Goal: Transaction & Acquisition: Purchase product/service

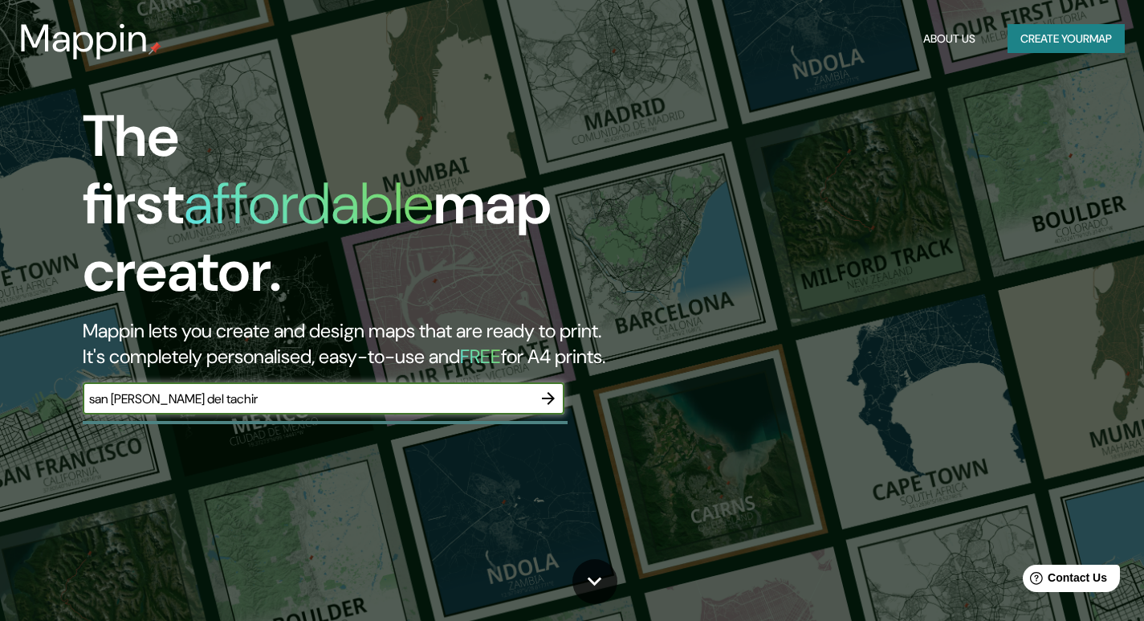
type input "san [PERSON_NAME] del tachira"
click at [546, 389] on icon "button" at bounding box center [548, 398] width 19 height 19
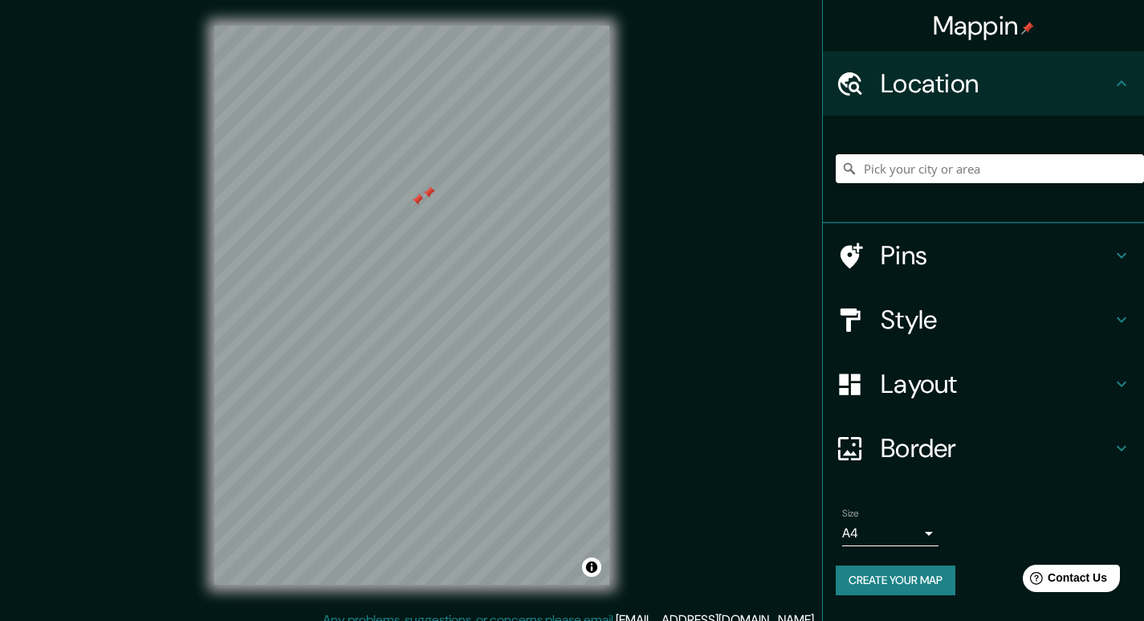
click at [432, 190] on div at bounding box center [428, 192] width 13 height 13
click at [898, 170] on input "Pick your city or area" at bounding box center [990, 168] width 308 height 29
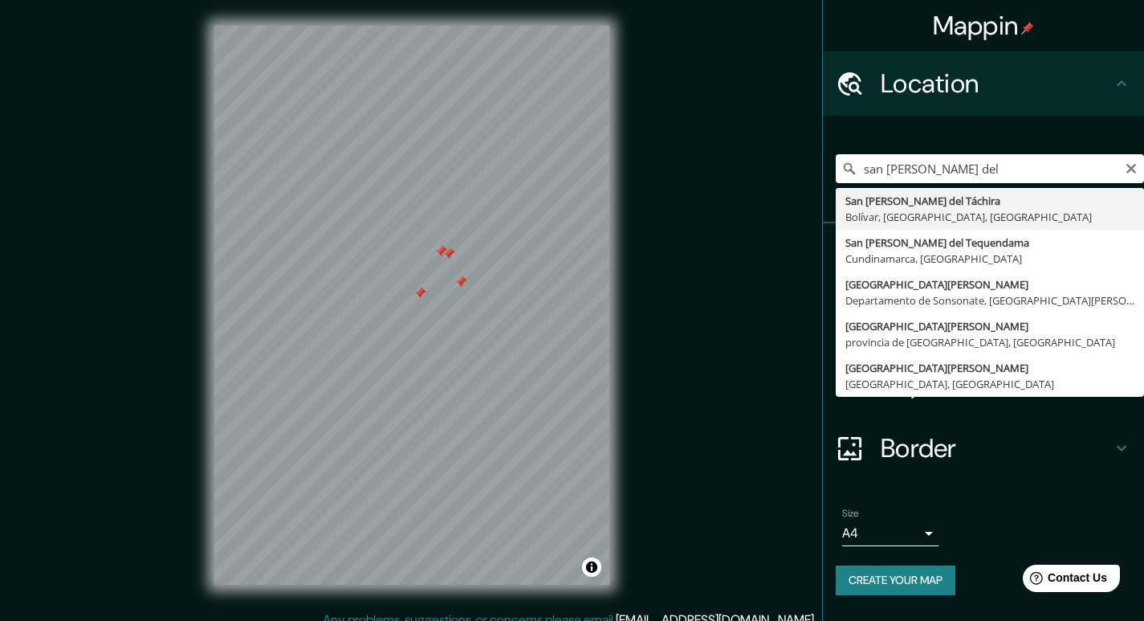
type input "San [PERSON_NAME] del Táchira, [GEOGRAPHIC_DATA], [GEOGRAPHIC_DATA], [GEOGRAPHI…"
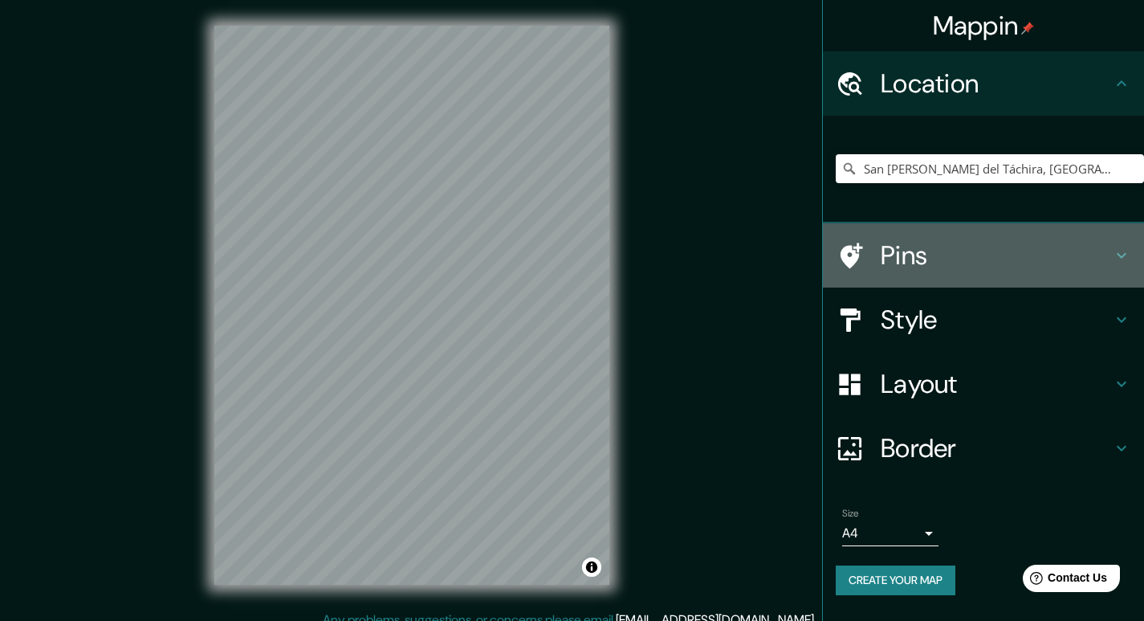
click at [1118, 260] on icon at bounding box center [1121, 255] width 19 height 19
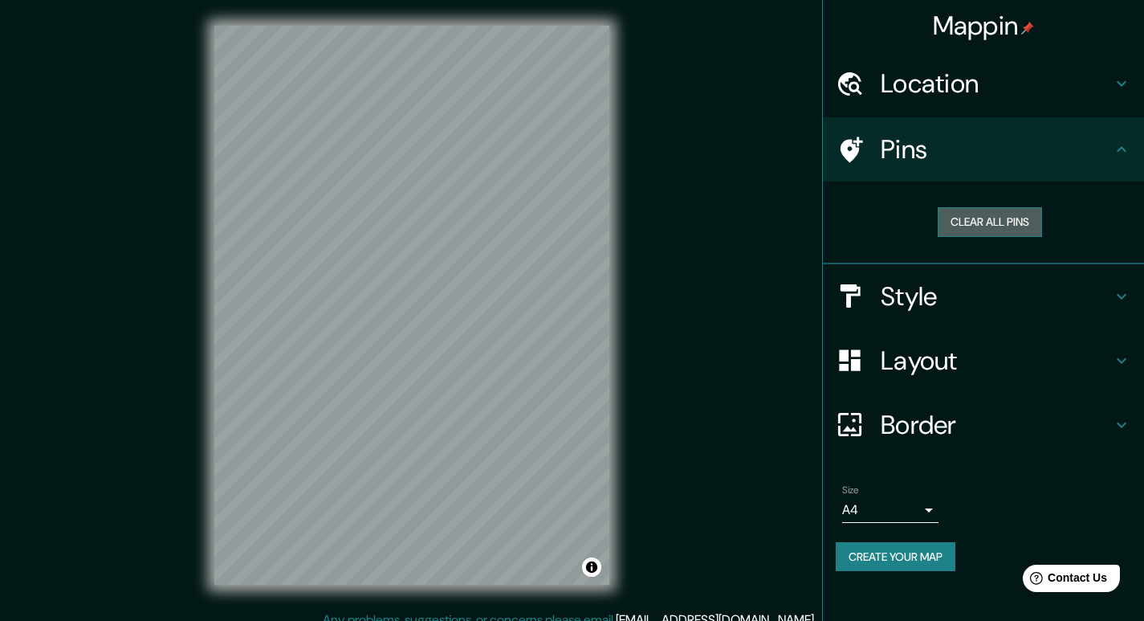
click at [1013, 221] on button "Clear all pins" at bounding box center [990, 222] width 104 height 30
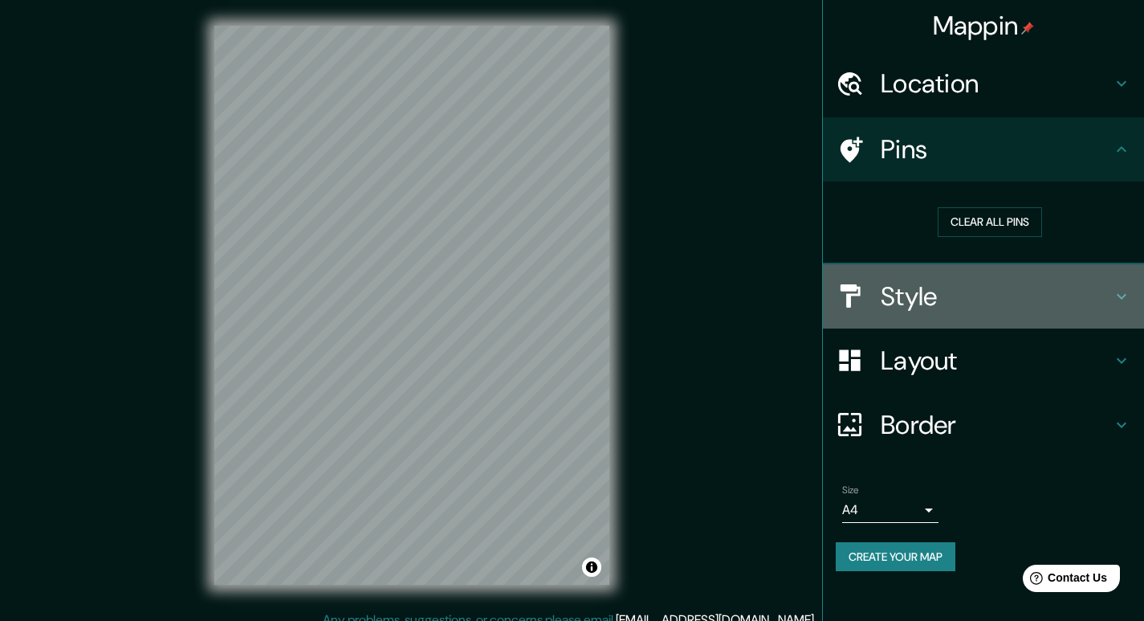
click at [1132, 300] on div "Style" at bounding box center [983, 296] width 321 height 64
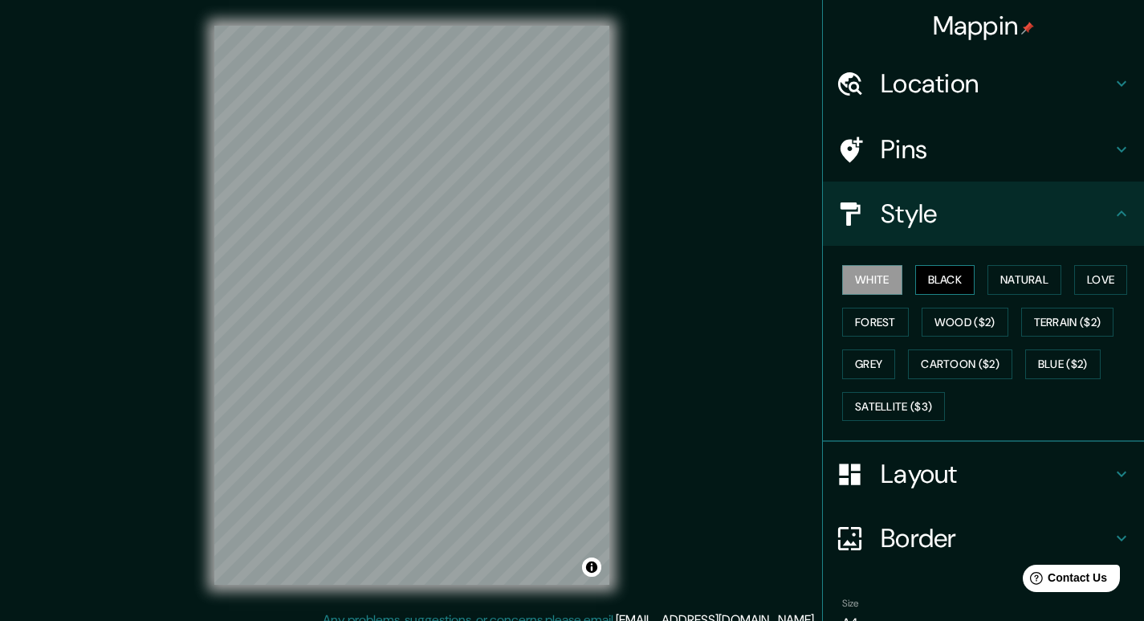
click at [952, 269] on button "Black" at bounding box center [946, 280] width 60 height 30
click at [854, 316] on button "Forest" at bounding box center [876, 323] width 67 height 30
click at [862, 279] on button "White" at bounding box center [873, 280] width 60 height 30
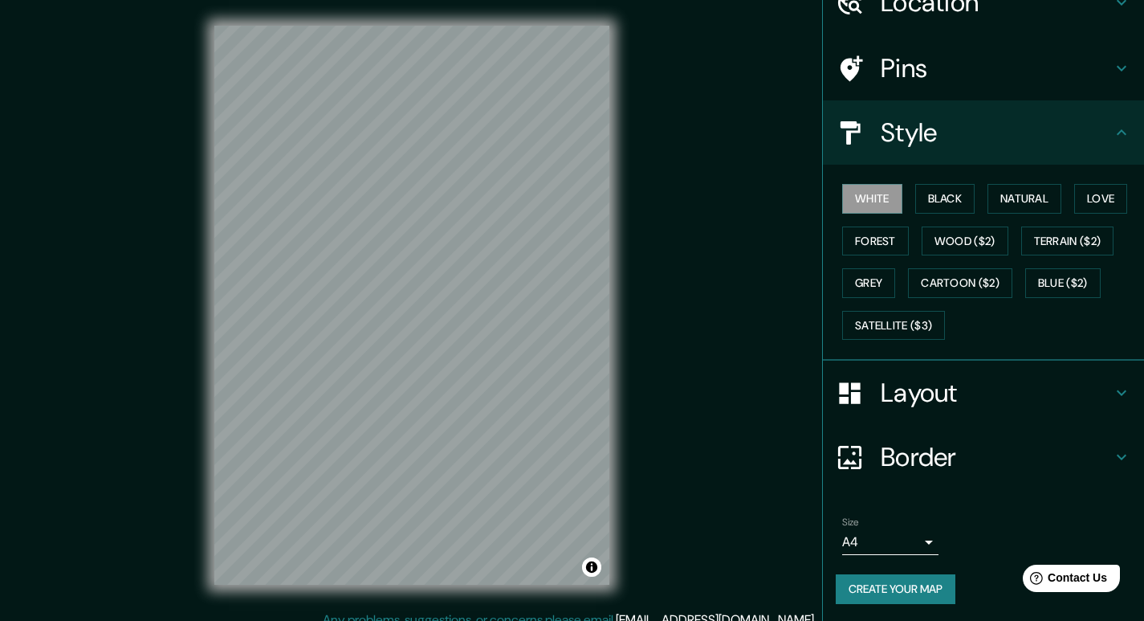
scroll to position [84, 0]
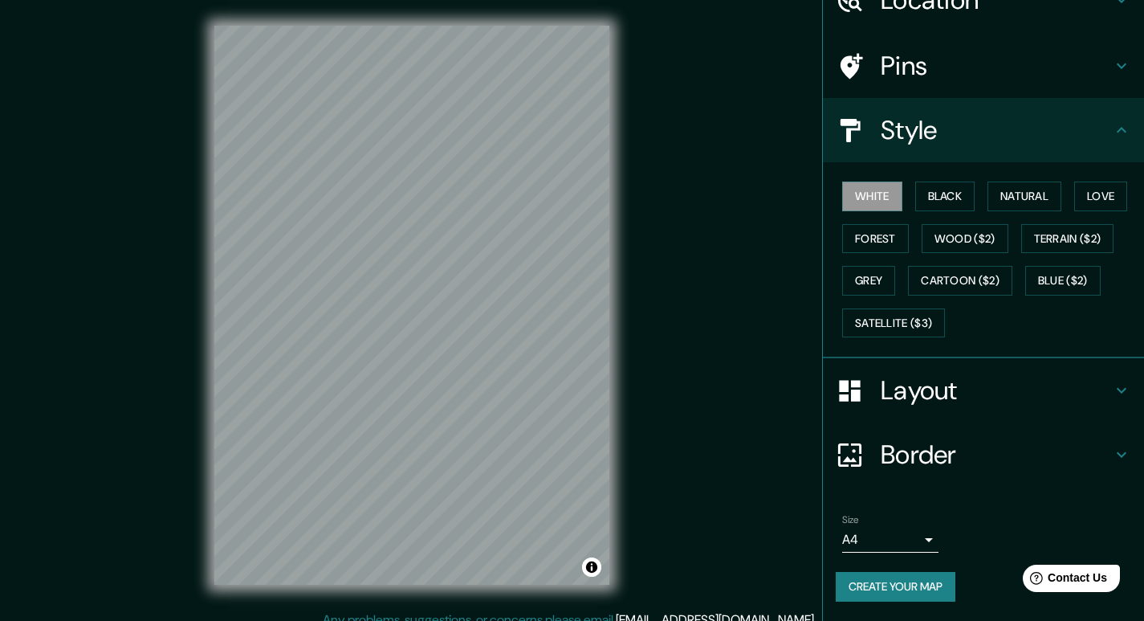
click at [1112, 393] on icon at bounding box center [1121, 390] width 19 height 19
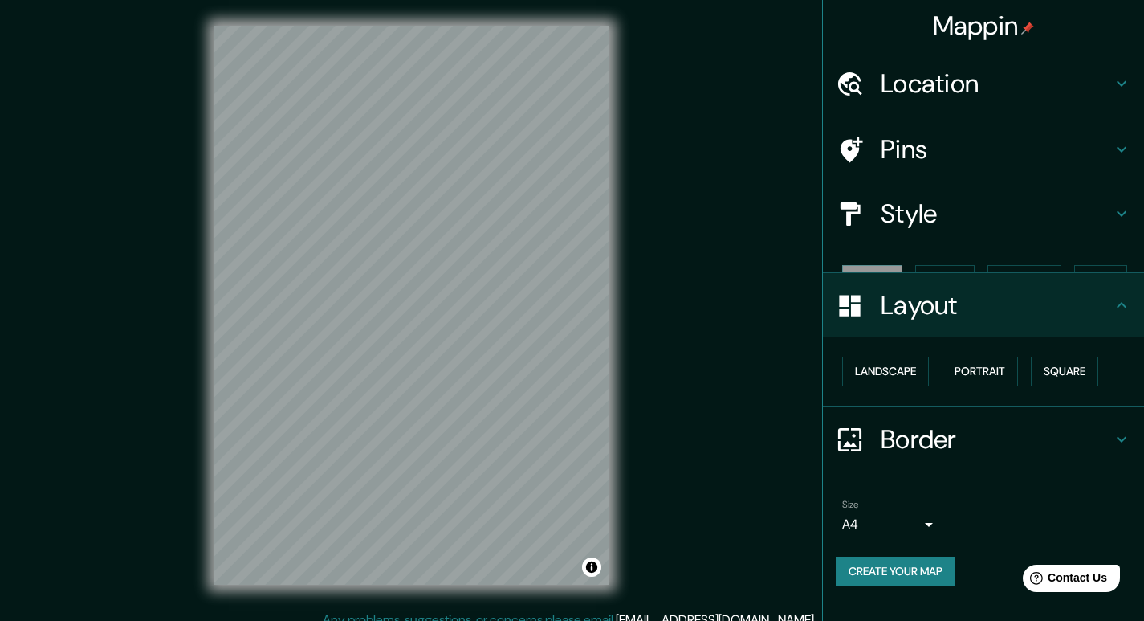
scroll to position [0, 0]
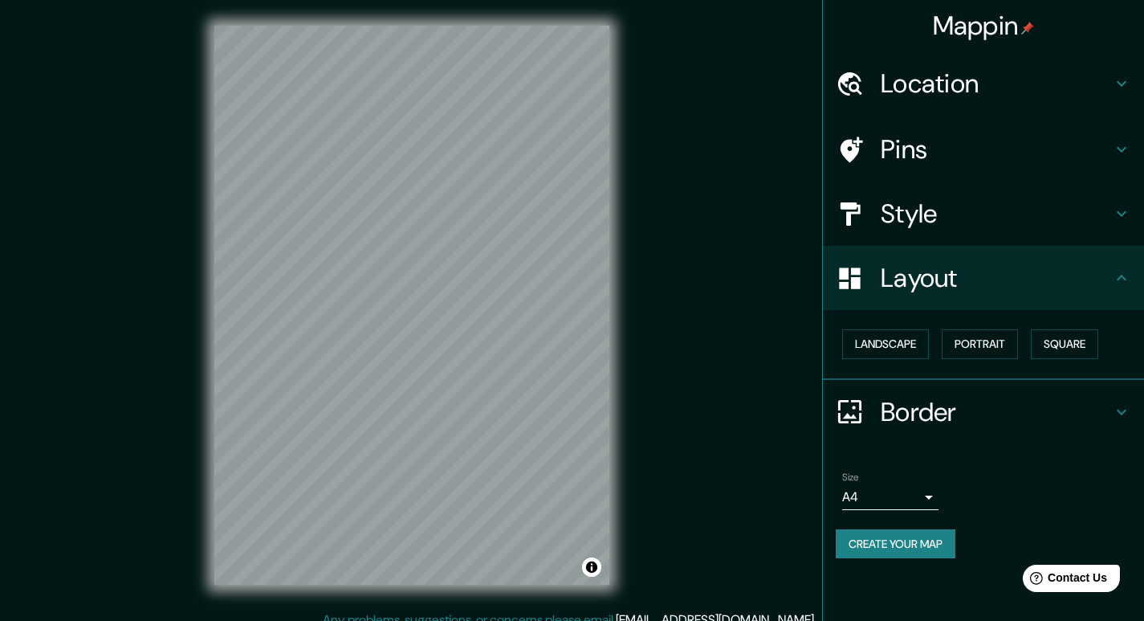
click at [917, 410] on h4 "Border" at bounding box center [996, 412] width 231 height 32
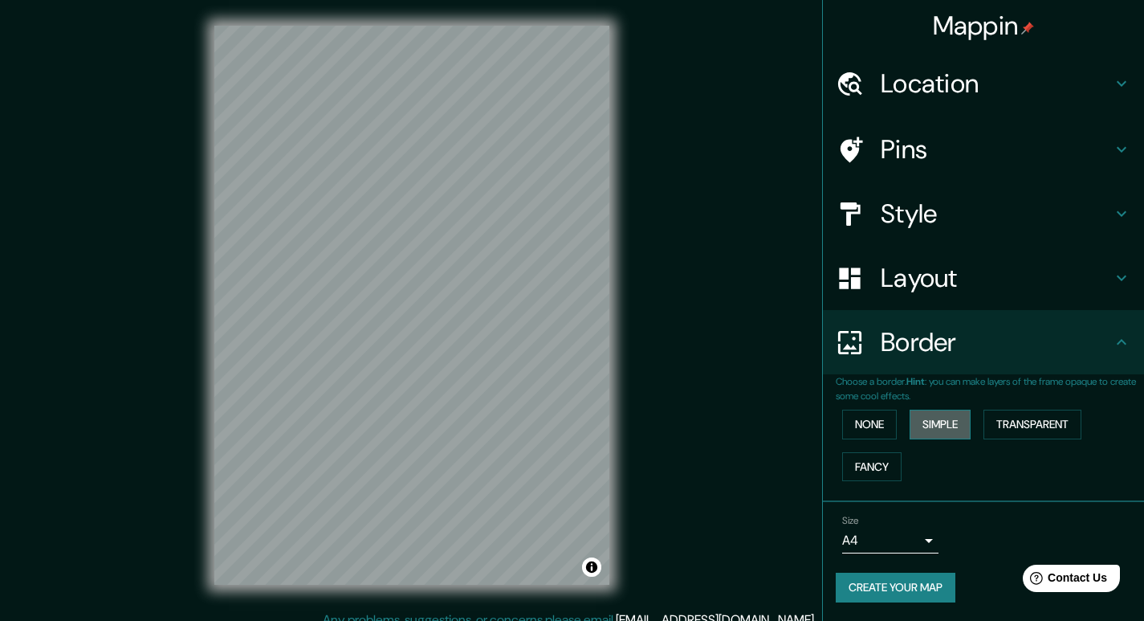
click at [942, 418] on button "Simple" at bounding box center [940, 425] width 61 height 30
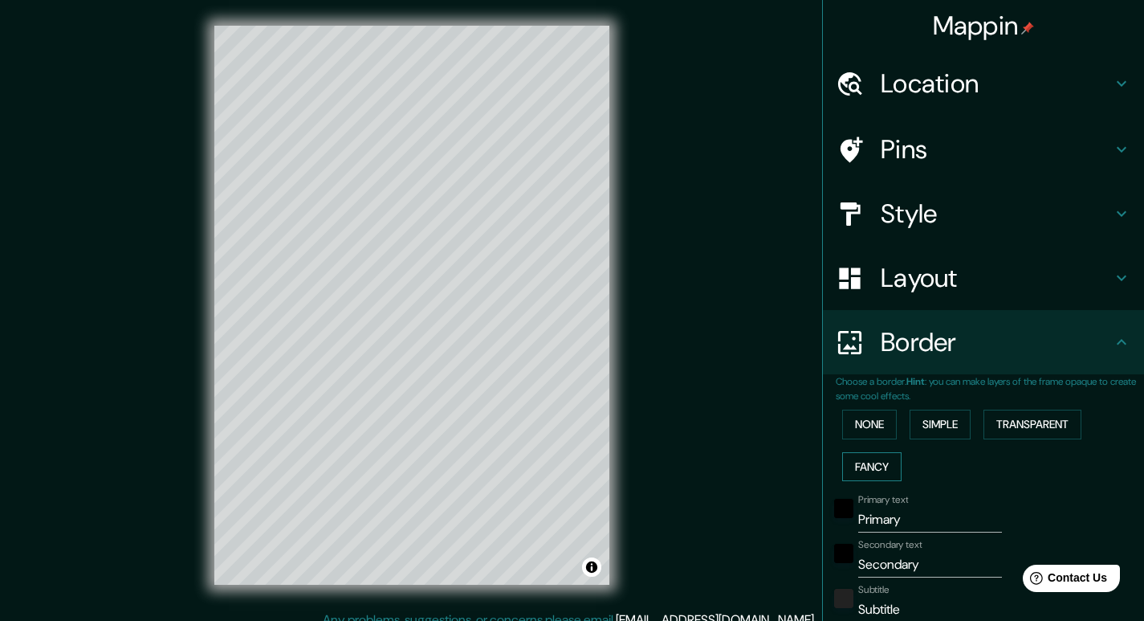
click at [863, 455] on button "Fancy" at bounding box center [872, 467] width 59 height 30
click at [851, 425] on button "None" at bounding box center [870, 425] width 55 height 30
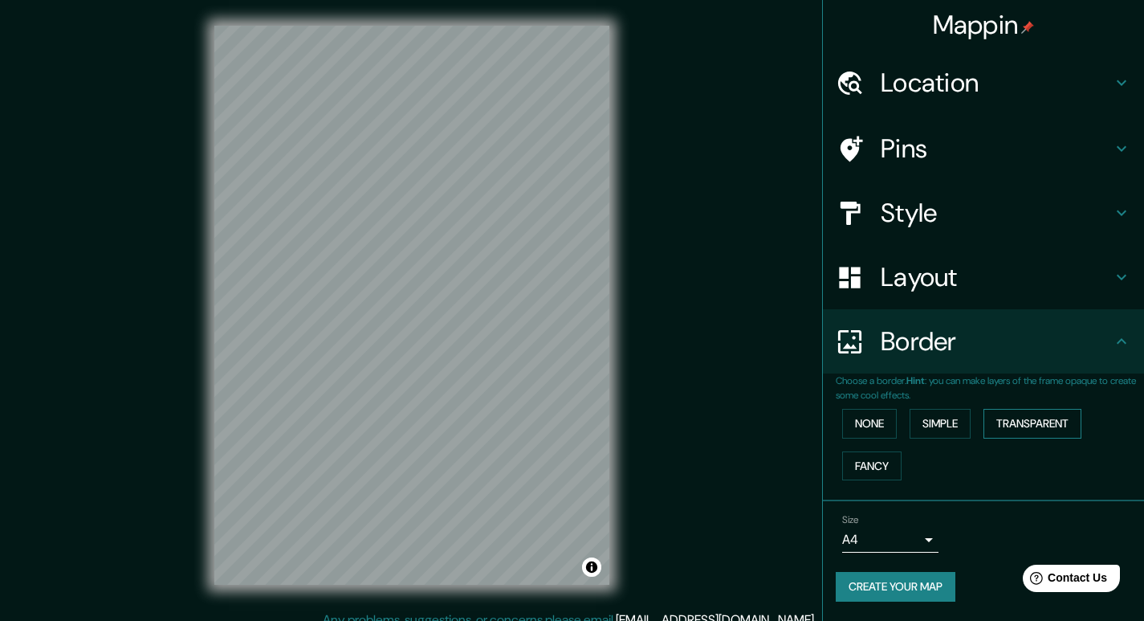
scroll to position [15, 0]
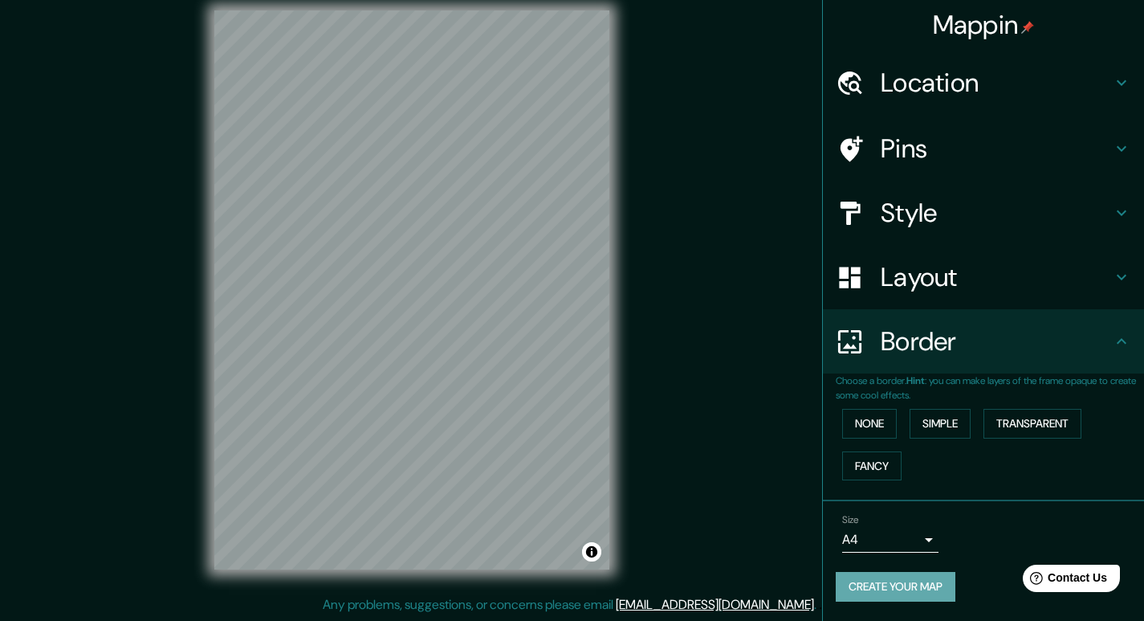
click at [916, 582] on button "Create your map" at bounding box center [896, 587] width 120 height 30
